Goal: Transaction & Acquisition: Book appointment/travel/reservation

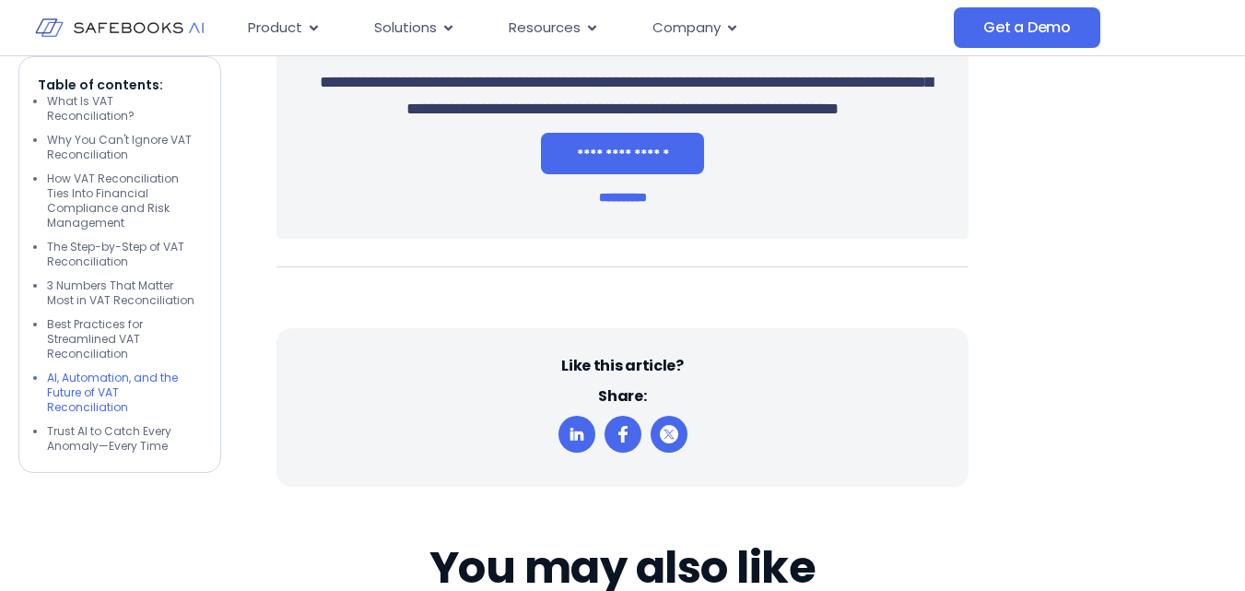
scroll to position [5438, 0]
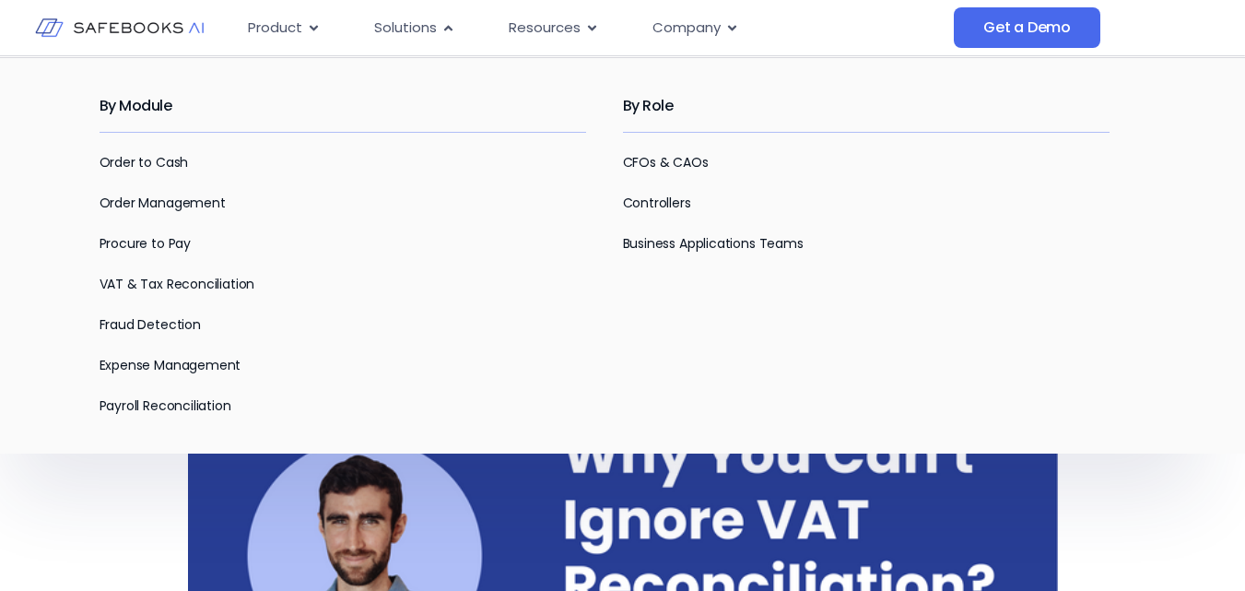
scroll to position [0, 0]
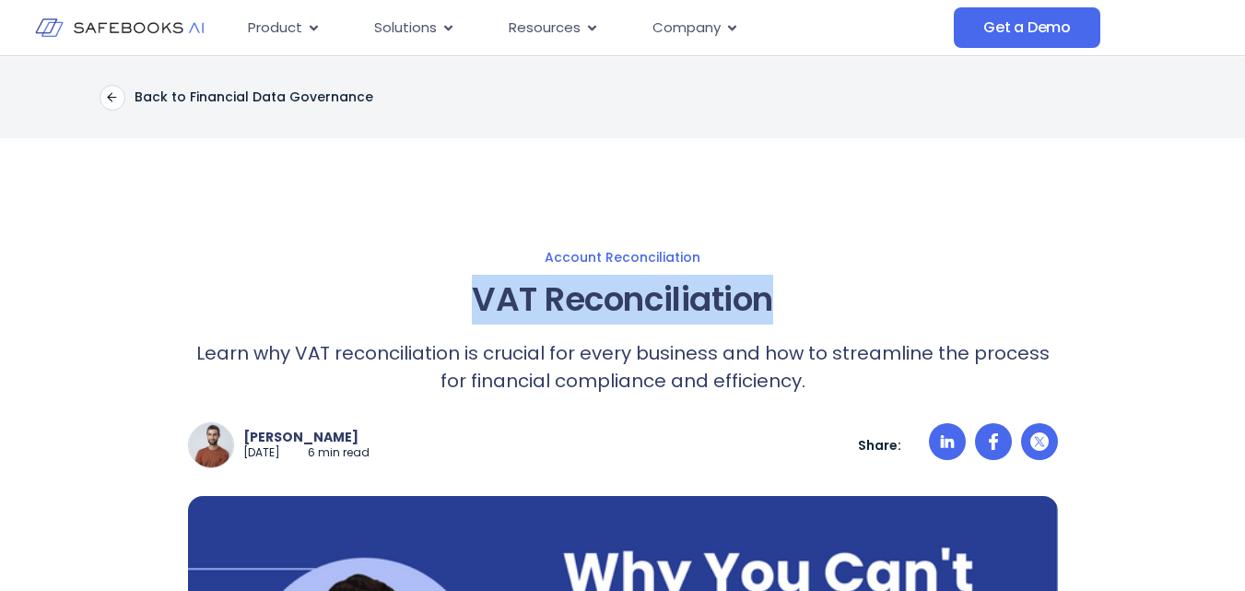
drag, startPoint x: 472, startPoint y: 291, endPoint x: 775, endPoint y: 279, distance: 303.5
click at [775, 279] on h1 "VAT Reconciliation" at bounding box center [623, 300] width 870 height 50
copy h1 "VAT Reconciliation"
